Goal: Find specific page/section: Find specific page/section

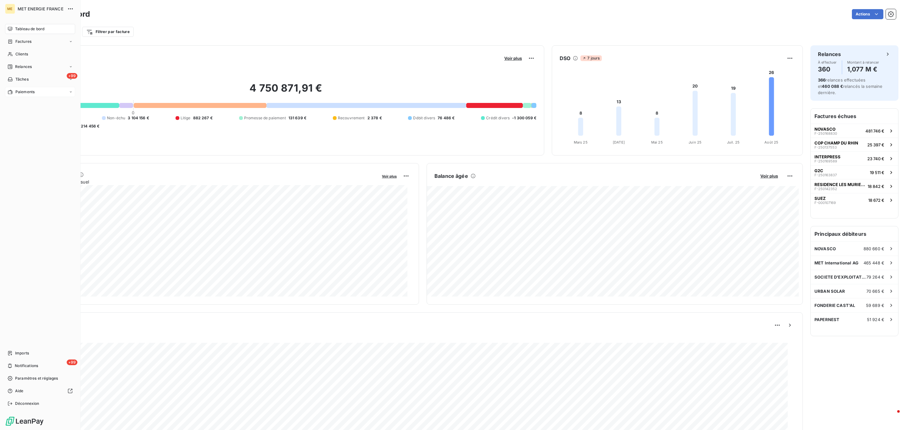
click at [27, 88] on div "Paiements" at bounding box center [40, 92] width 70 height 10
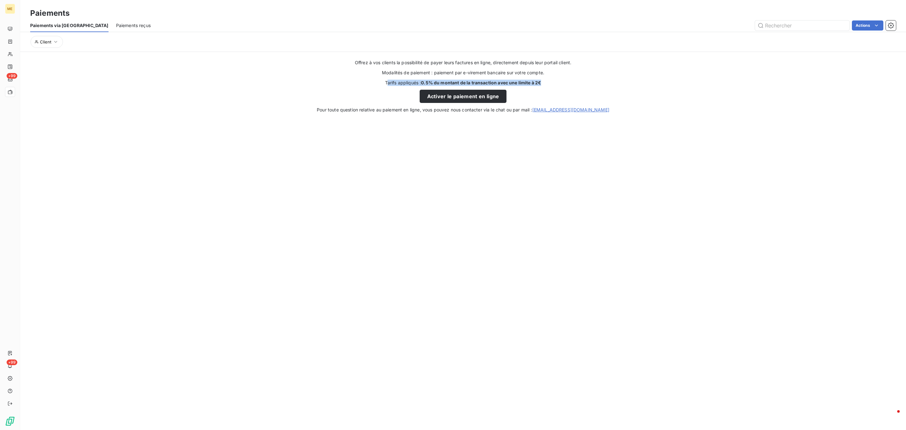
drag, startPoint x: 389, startPoint y: 82, endPoint x: 543, endPoint y: 79, distance: 153.5
click at [543, 79] on div "Offrez à vos clients la possibilité de payer leurs factures en ligne, directeme…" at bounding box center [463, 85] width 886 height 53
click at [553, 84] on div "Offrez à vos clients la possibilité de payer leurs factures en ligne, directeme…" at bounding box center [463, 85] width 886 height 53
drag, startPoint x: 553, startPoint y: 84, endPoint x: 383, endPoint y: 84, distance: 169.5
click at [383, 84] on div "Offrez à vos clients la possibilité de payer leurs factures en ligne, directeme…" at bounding box center [463, 85] width 886 height 53
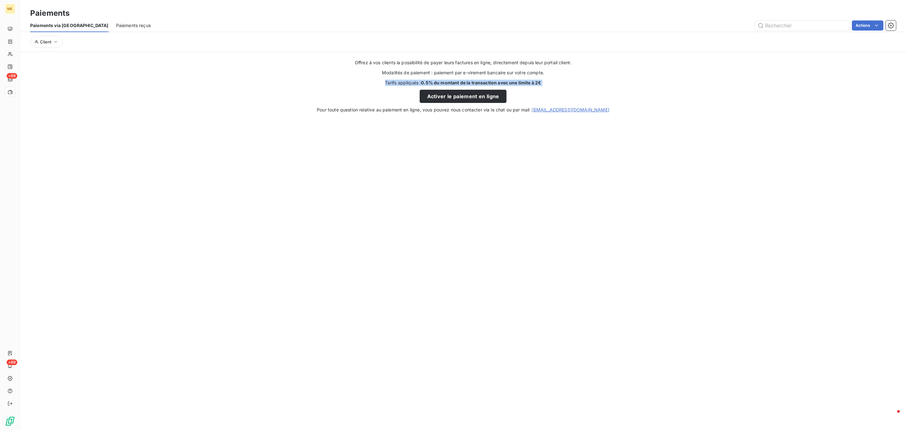
click at [427, 83] on strong "0.5% du montant de la transaction avec une limite à 2€" at bounding box center [481, 82] width 120 height 5
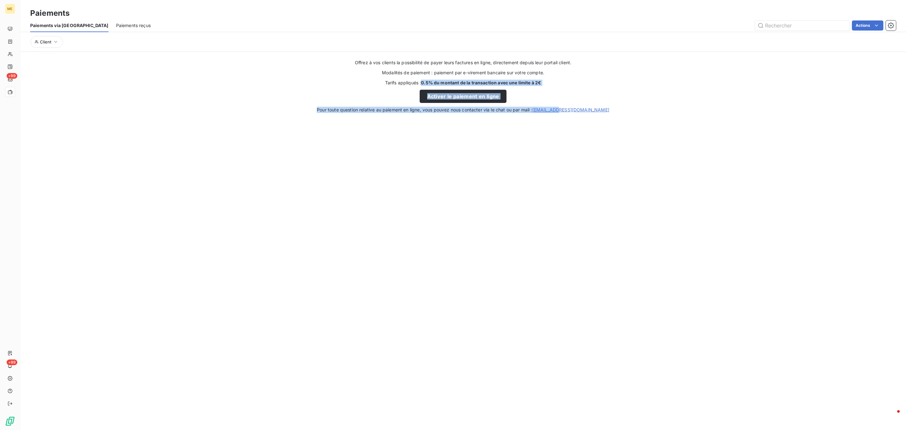
drag, startPoint x: 421, startPoint y: 81, endPoint x: 564, endPoint y: 88, distance: 143.3
click at [578, 92] on div "Offrez à vos clients la possibilité de payer leurs factures en ligne, directeme…" at bounding box center [463, 85] width 886 height 53
click at [558, 85] on div "Offrez à vos clients la possibilité de payer leurs factures en ligne, directeme…" at bounding box center [463, 85] width 886 height 53
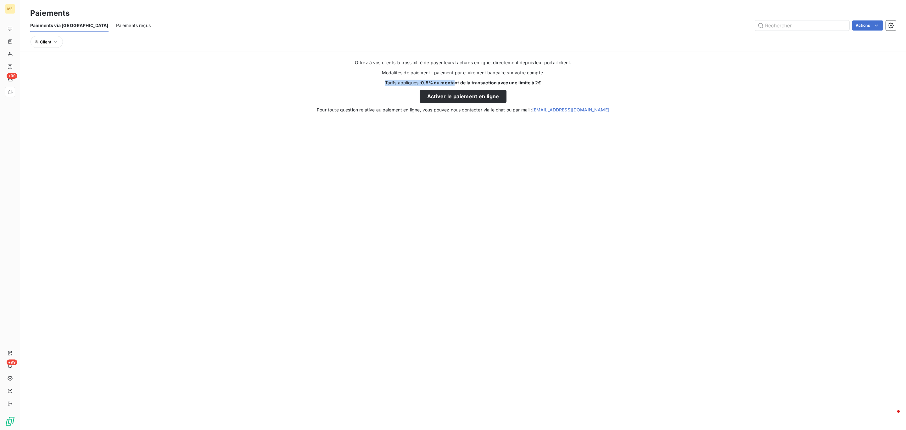
drag, startPoint x: 557, startPoint y: 84, endPoint x: 455, endPoint y: 82, distance: 101.9
click at [455, 82] on div "Offrez à vos clients la possibilité de payer leurs factures en ligne, directeme…" at bounding box center [463, 85] width 886 height 53
click at [454, 82] on strong "0.5% du montant de la transaction avec une limite à 2€" at bounding box center [481, 82] width 120 height 5
click at [536, 195] on section "Paiements Paiements via le Portail Paiements reçus Actions Client Offrez à vos …" at bounding box center [463, 215] width 886 height 430
drag, startPoint x: 549, startPoint y: 84, endPoint x: 382, endPoint y: 84, distance: 167.0
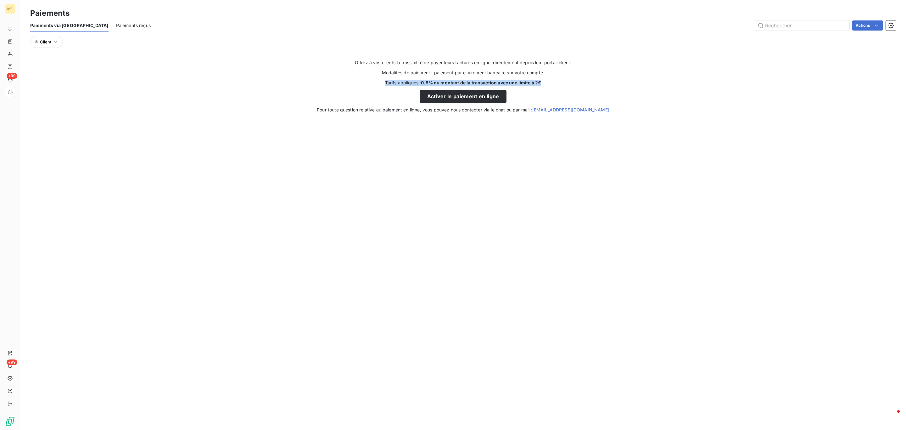
click at [382, 84] on div "Offrez à vos clients la possibilité de payer leurs factures en ligne, directeme…" at bounding box center [463, 85] width 886 height 53
click at [481, 65] on span "Offrez à vos clients la possibilité de payer leurs factures en ligne, directeme…" at bounding box center [463, 62] width 216 height 6
click at [526, 81] on strong "0.5% du montant de la transaction avec une limite à 2€" at bounding box center [481, 82] width 120 height 5
drag, startPoint x: 496, startPoint y: 81, endPoint x: 526, endPoint y: 81, distance: 30.8
click at [526, 81] on div "Offrez à vos clients la possibilité de payer leurs factures en ligne, directeme…" at bounding box center [463, 85] width 886 height 53
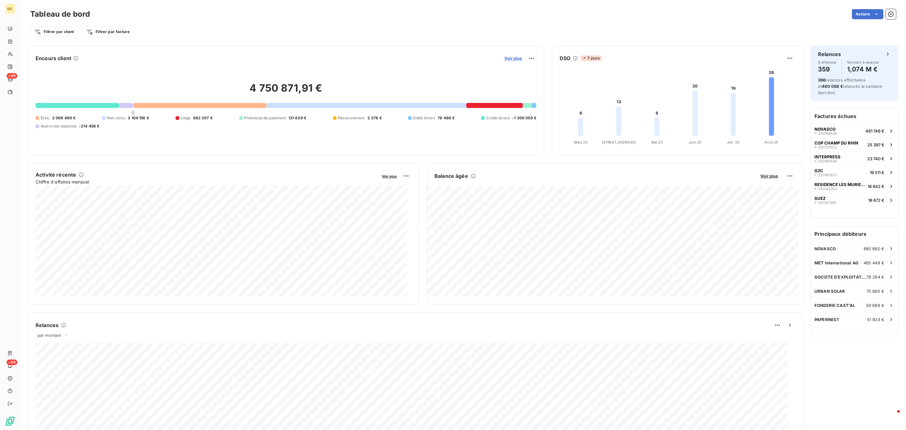
click at [509, 60] on span "Voir plus" at bounding box center [513, 58] width 18 height 5
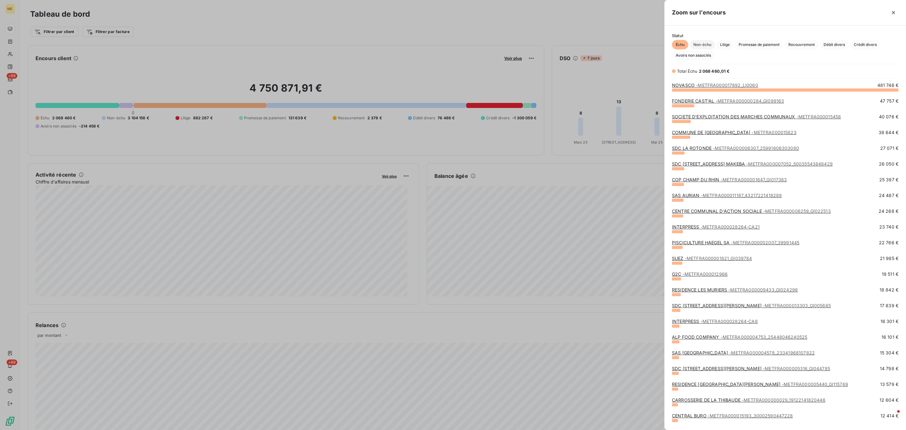
scroll to position [332, 234]
click at [707, 87] on span "- METFRA000017892_LI0060" at bounding box center [727, 84] width 62 height 5
